Goal: Navigation & Orientation: Find specific page/section

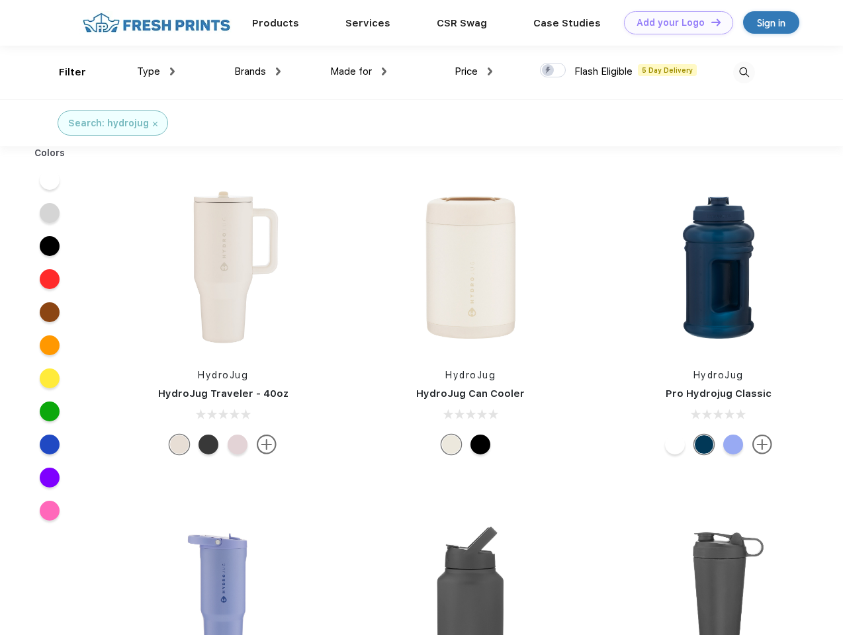
click at [674, 23] on link "Add your Logo Design Tool" at bounding box center [678, 22] width 109 height 23
click at [0, 0] on div "Design Tool" at bounding box center [0, 0] width 0 height 0
click at [710, 22] on link "Add your Logo Design Tool" at bounding box center [678, 22] width 109 height 23
click at [64, 72] on div "Filter" at bounding box center [72, 72] width 27 height 15
click at [156, 71] on span "Type" at bounding box center [148, 72] width 23 height 12
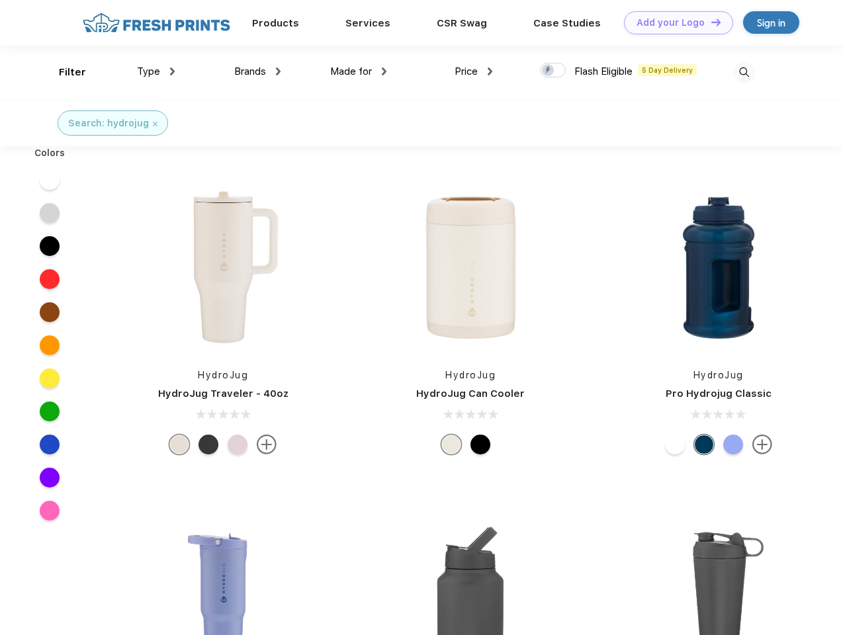
click at [258, 71] on span "Brands" at bounding box center [250, 72] width 32 height 12
click at [359, 71] on span "Made for" at bounding box center [351, 72] width 42 height 12
click at [474, 71] on span "Price" at bounding box center [466, 72] width 23 height 12
click at [553, 71] on div at bounding box center [553, 70] width 26 height 15
click at [549, 71] on input "checkbox" at bounding box center [544, 66] width 9 height 9
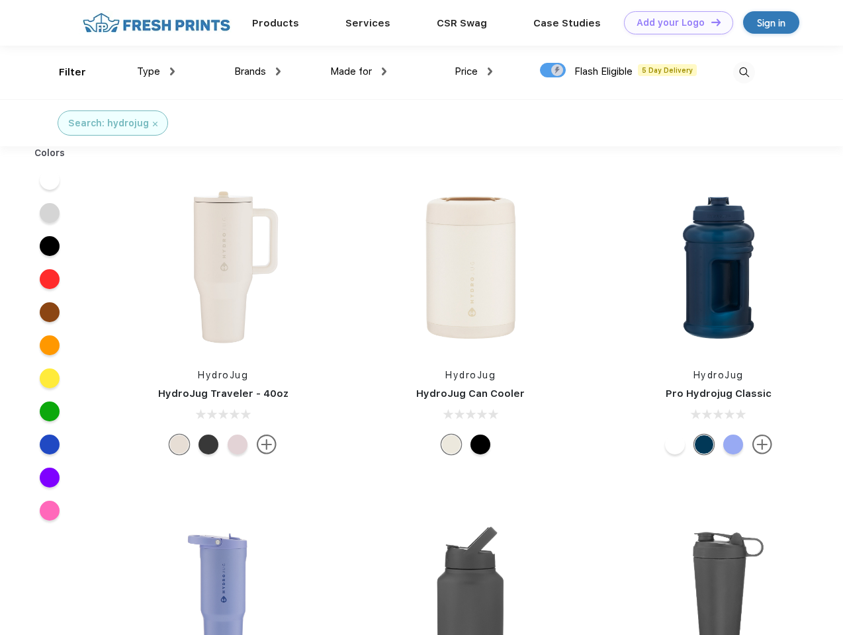
click at [744, 72] on img at bounding box center [744, 73] width 22 height 22
